Goal: Transaction & Acquisition: Purchase product/service

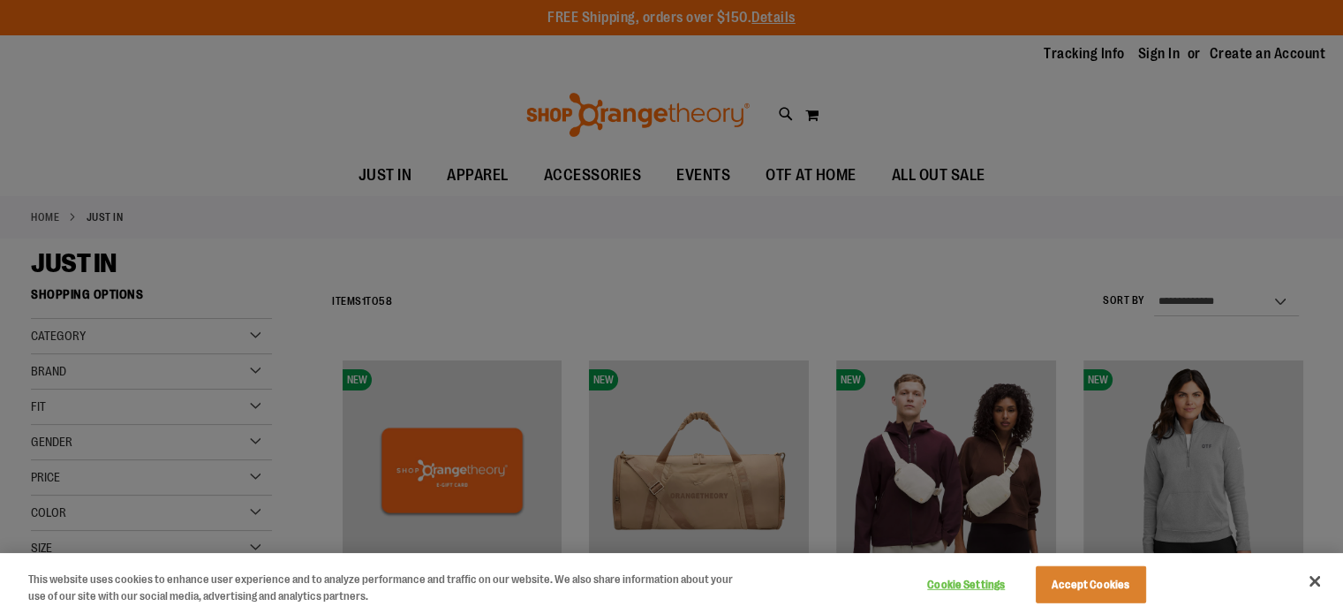
type input "**********"
click at [1098, 575] on button "Accept Cookies" at bounding box center [1091, 584] width 110 height 37
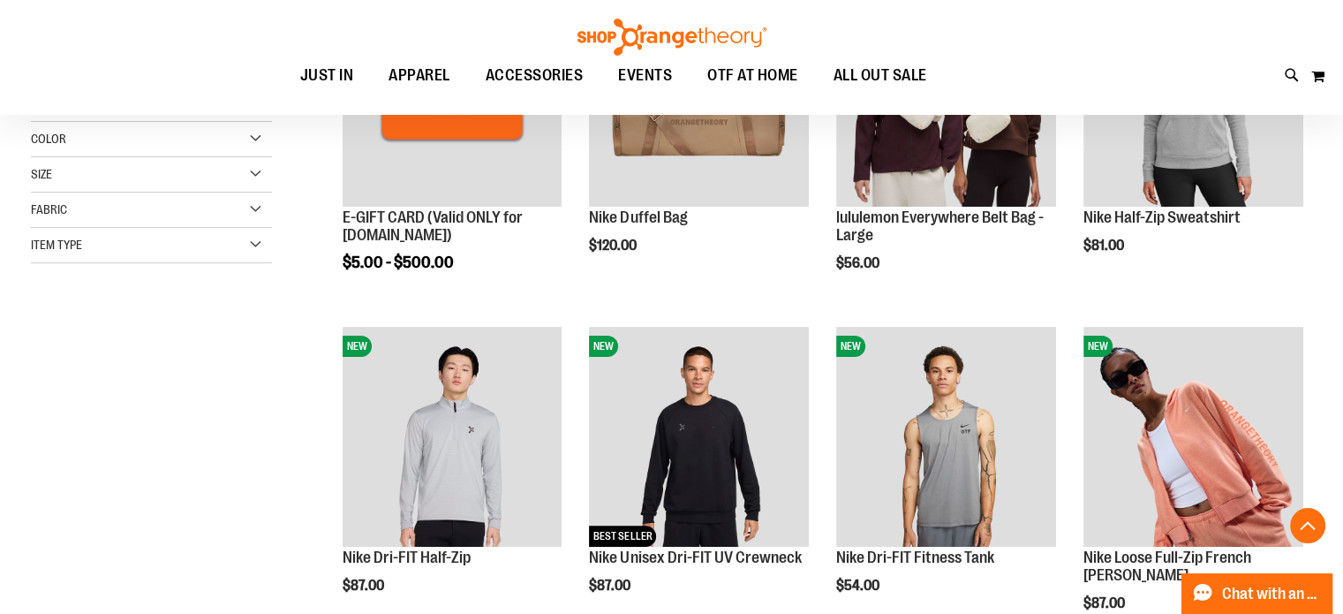
scroll to position [397, 0]
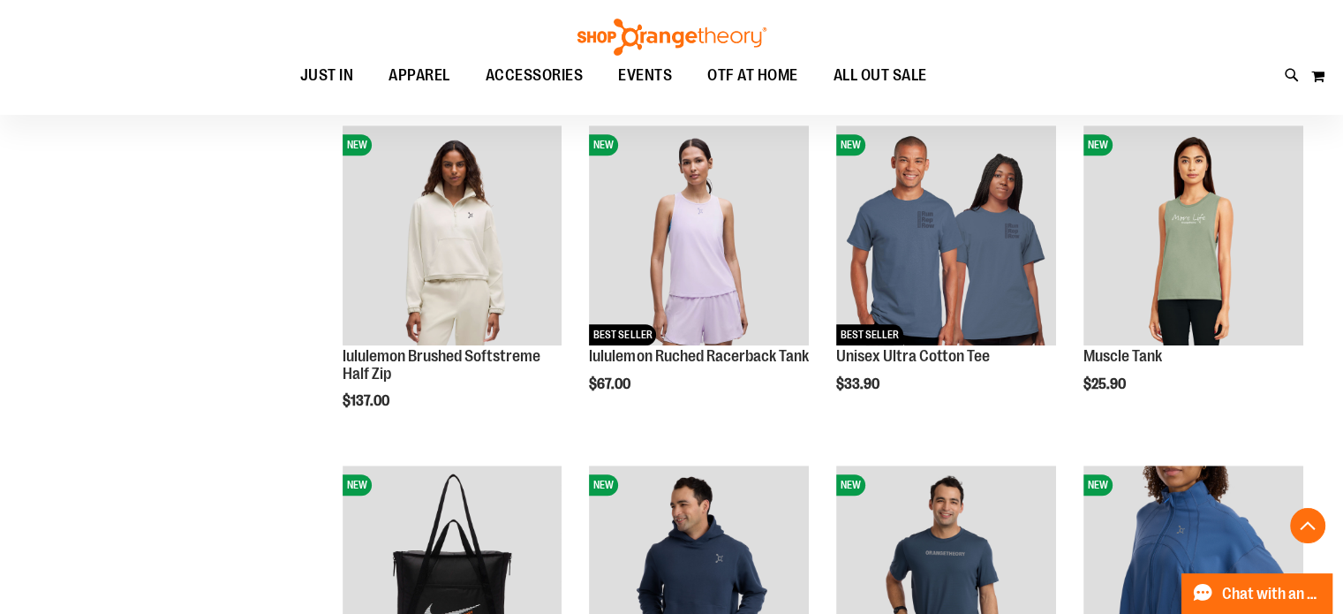
scroll to position [1275, 0]
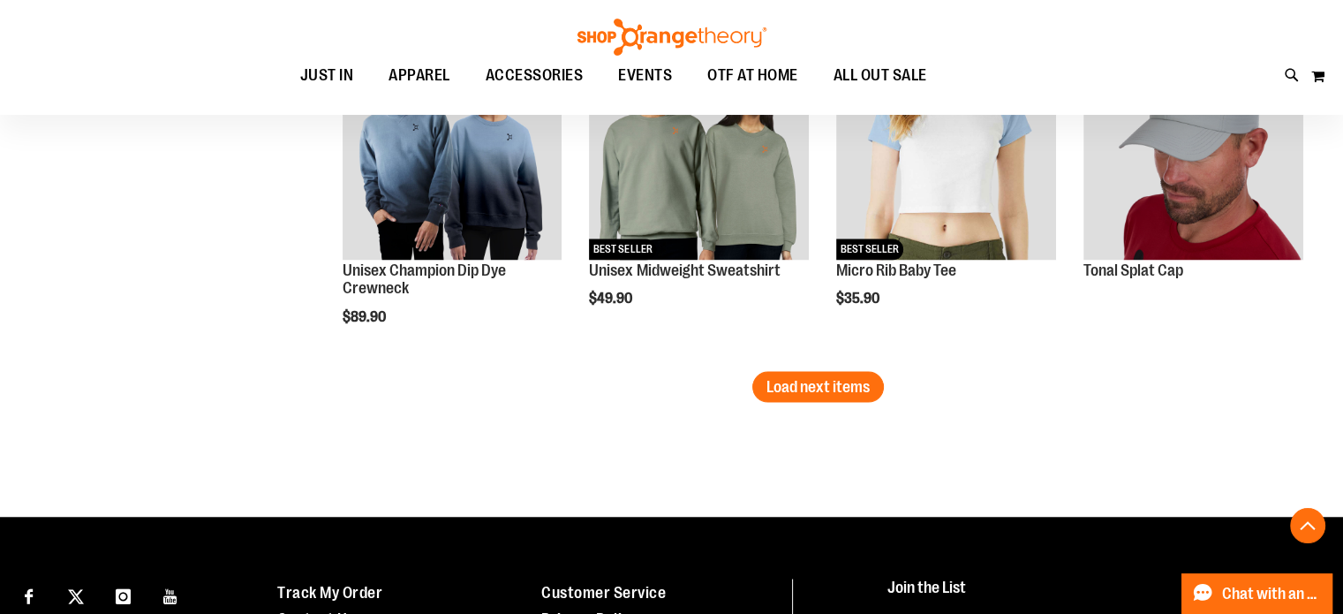
scroll to position [3043, 0]
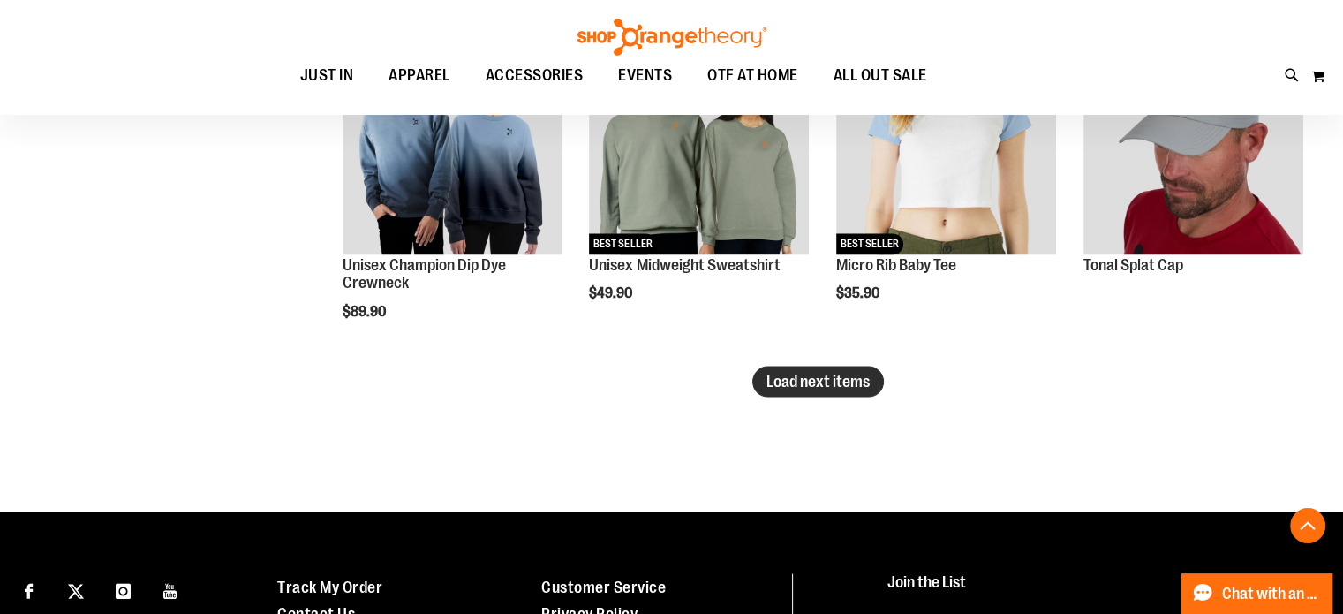
click at [830, 373] on span "Load next items" at bounding box center [817, 381] width 103 height 18
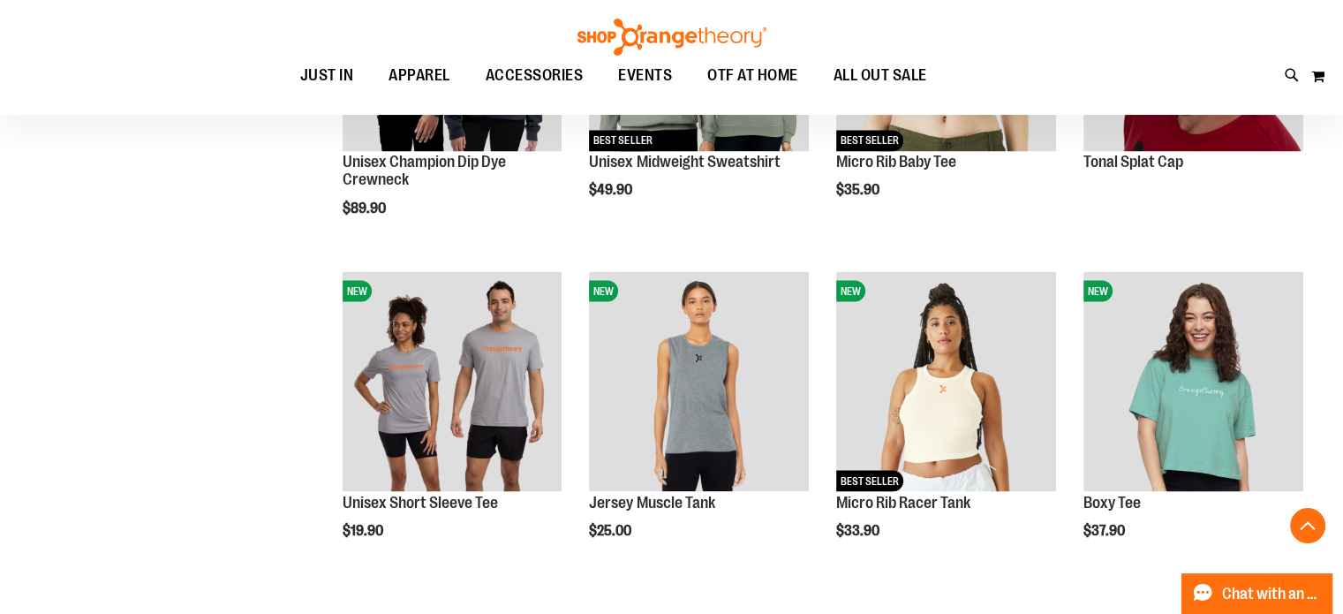
scroll to position [3169, 0]
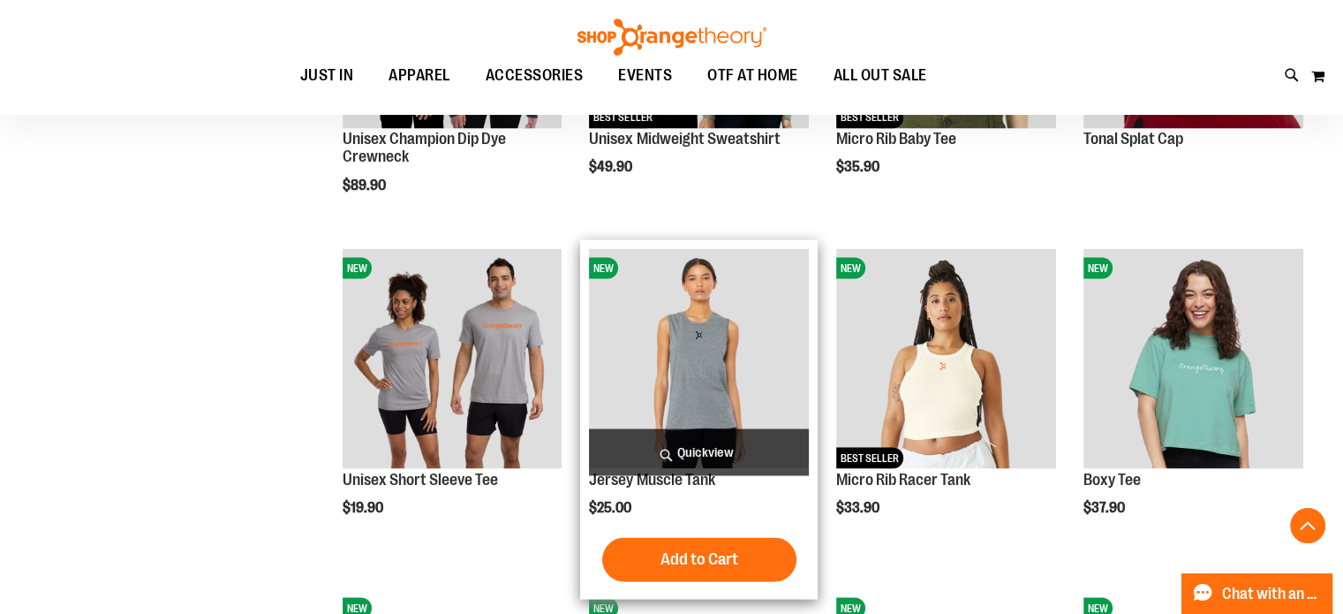
click at [724, 374] on img "product" at bounding box center [699, 358] width 220 height 220
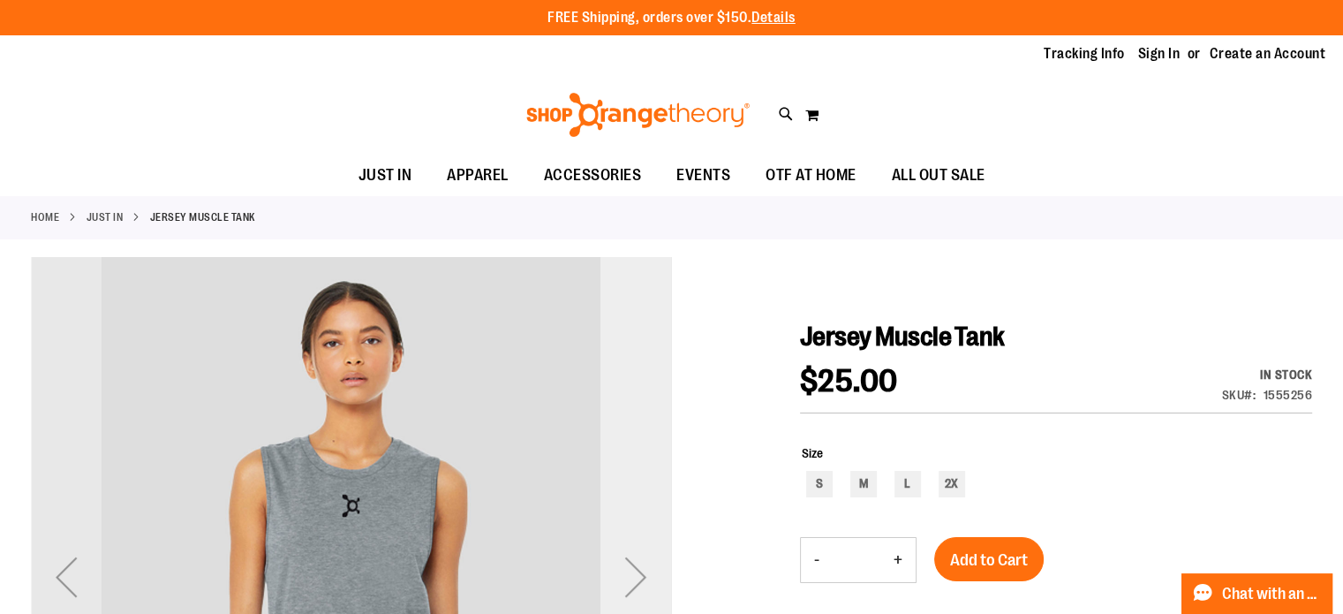
type input "**********"
click at [642, 582] on div "Next" at bounding box center [635, 576] width 71 height 71
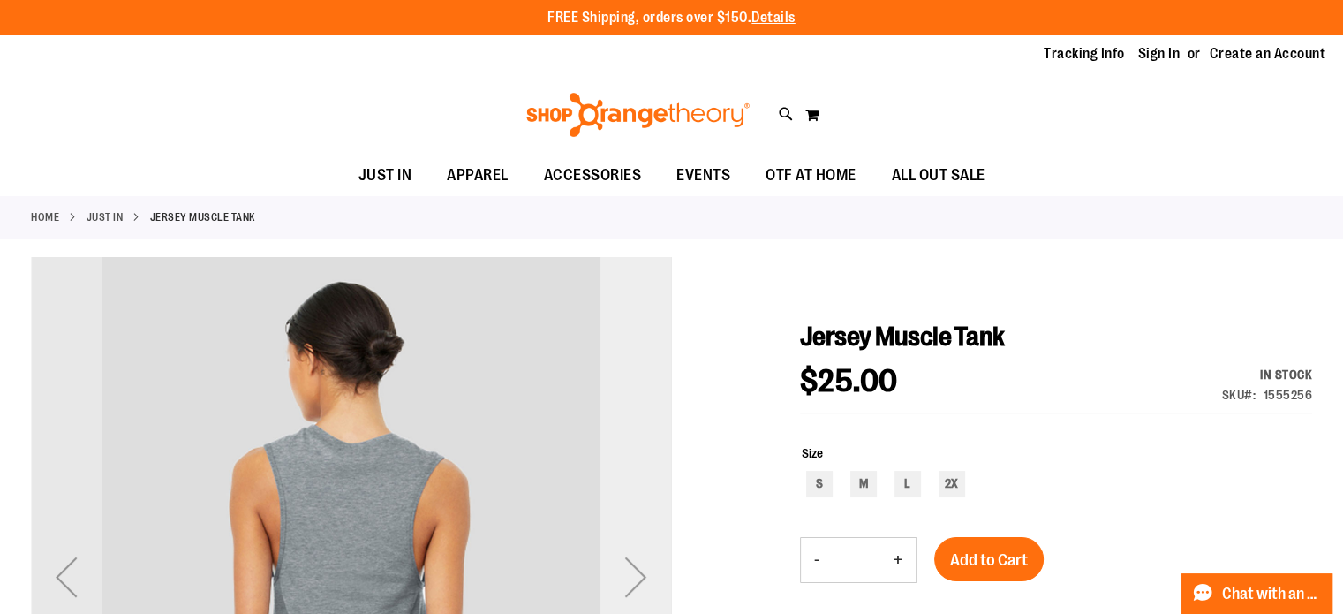
click at [642, 582] on div "Next" at bounding box center [635, 576] width 71 height 71
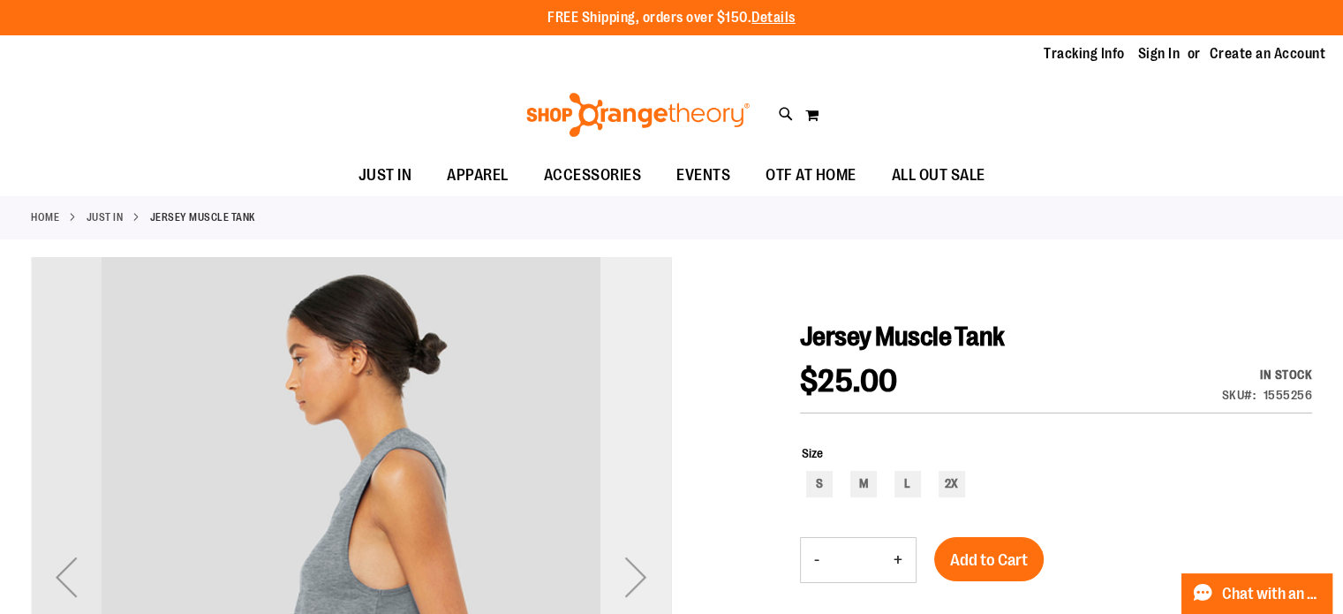
click at [642, 582] on div "Next" at bounding box center [635, 576] width 71 height 71
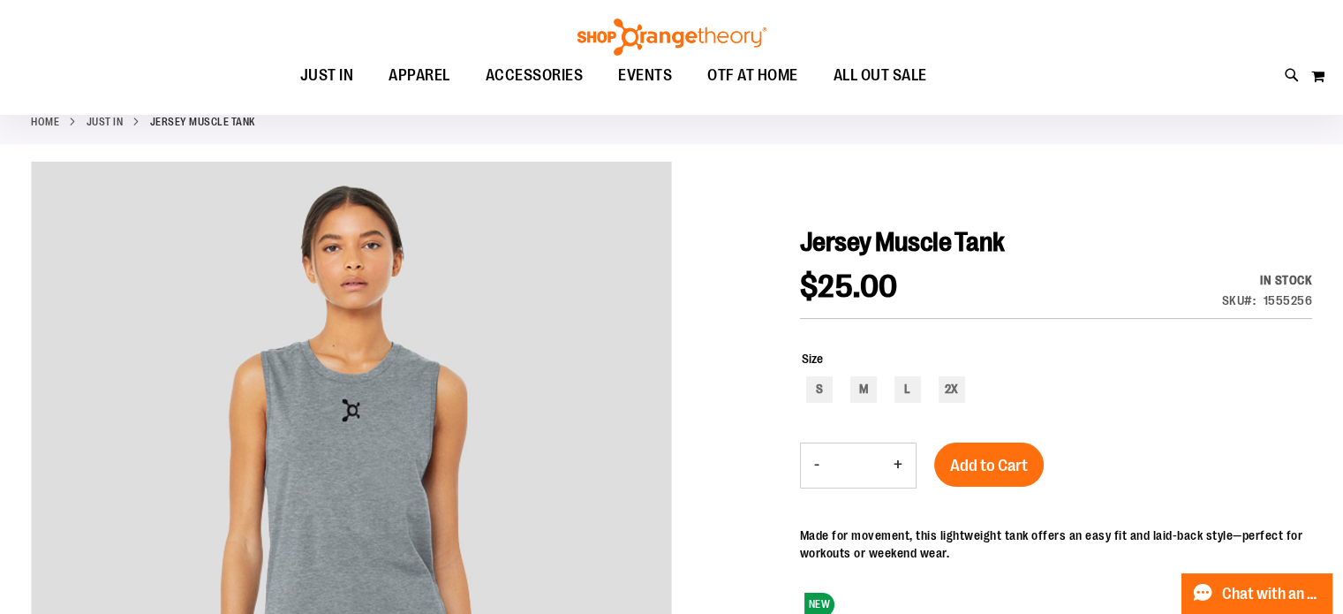
scroll to position [87, 0]
